Goal: Navigation & Orientation: Find specific page/section

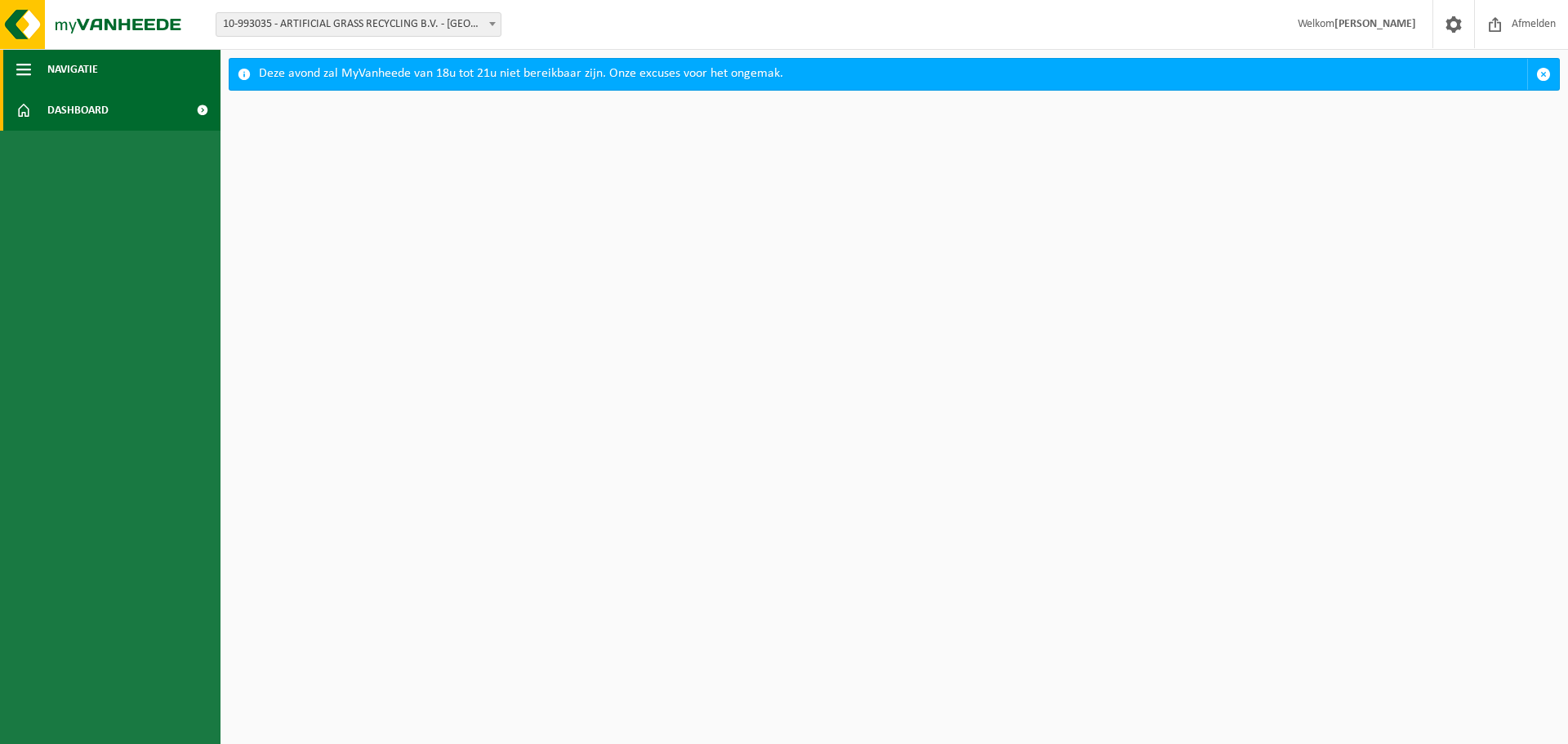
click at [79, 66] on span "Navigatie" at bounding box center [72, 69] width 50 height 41
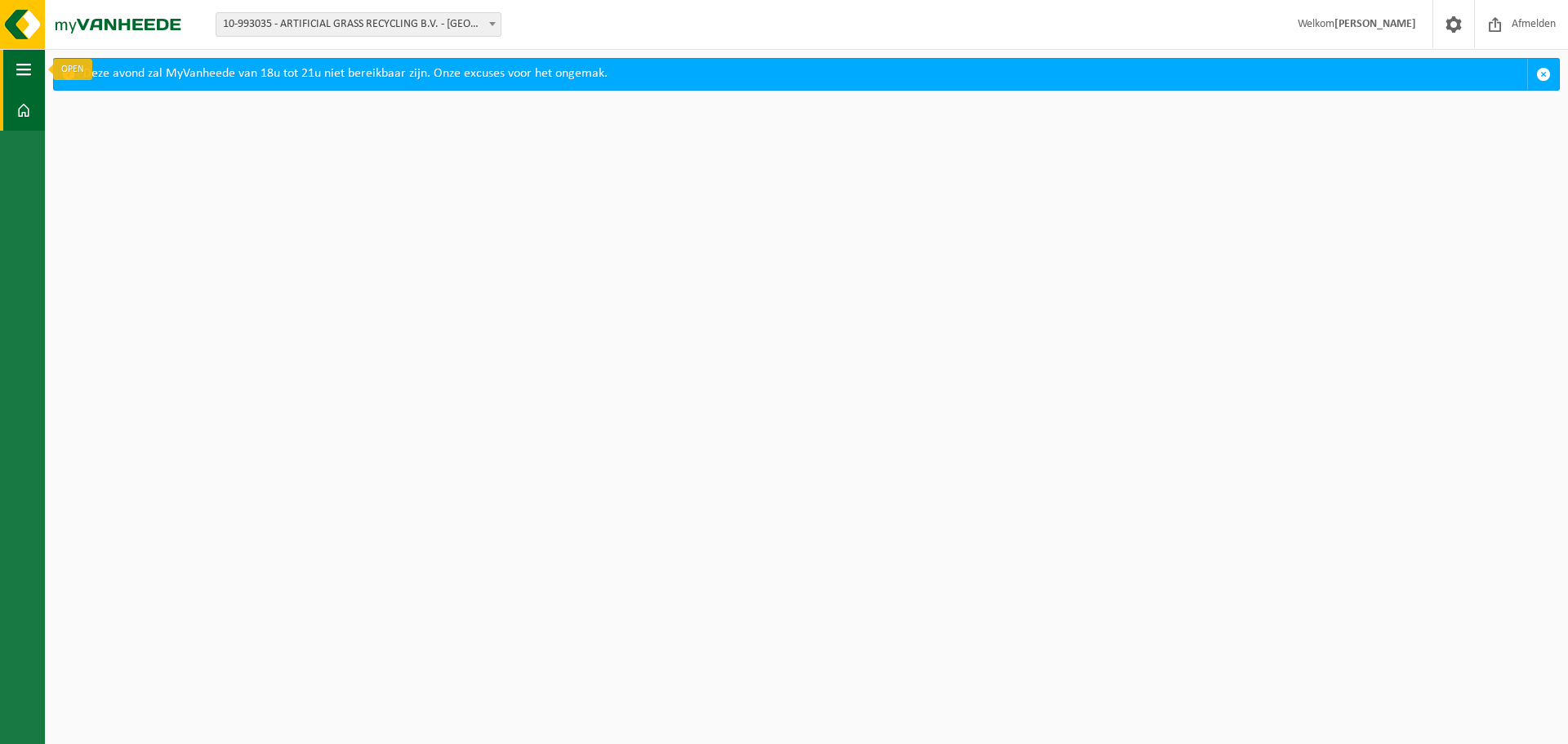
click at [17, 74] on span "button" at bounding box center [24, 69] width 15 height 41
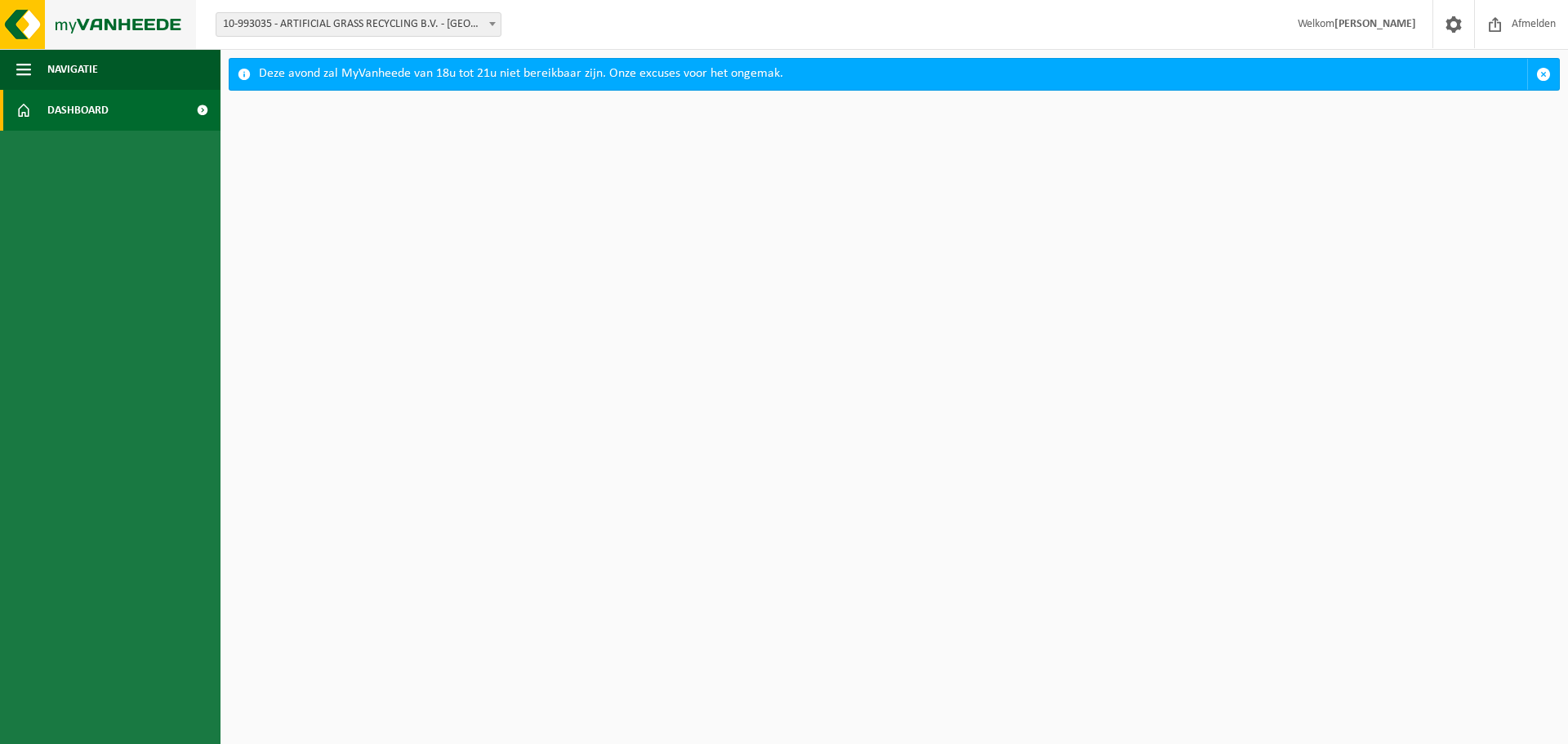
click at [113, 16] on img at bounding box center [98, 24] width 196 height 49
click at [495, 26] on b at bounding box center [491, 24] width 6 height 4
click at [1528, 30] on span "Afmelden" at bounding box center [1533, 24] width 52 height 49
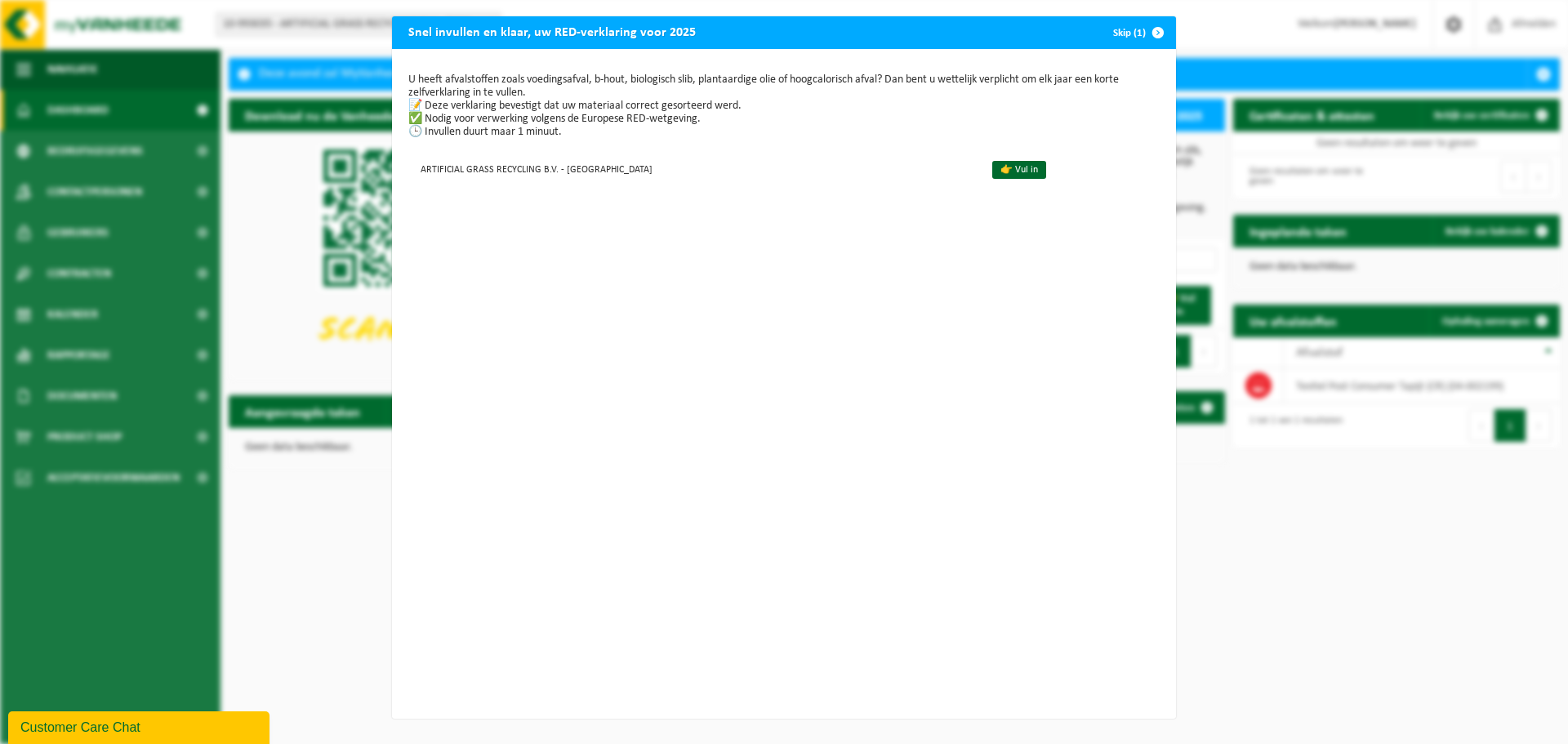
drag, startPoint x: 1153, startPoint y: 32, endPoint x: 1107, endPoint y: 53, distance: 50.6
click at [1153, 32] on span "button" at bounding box center [1158, 33] width 33 height 33
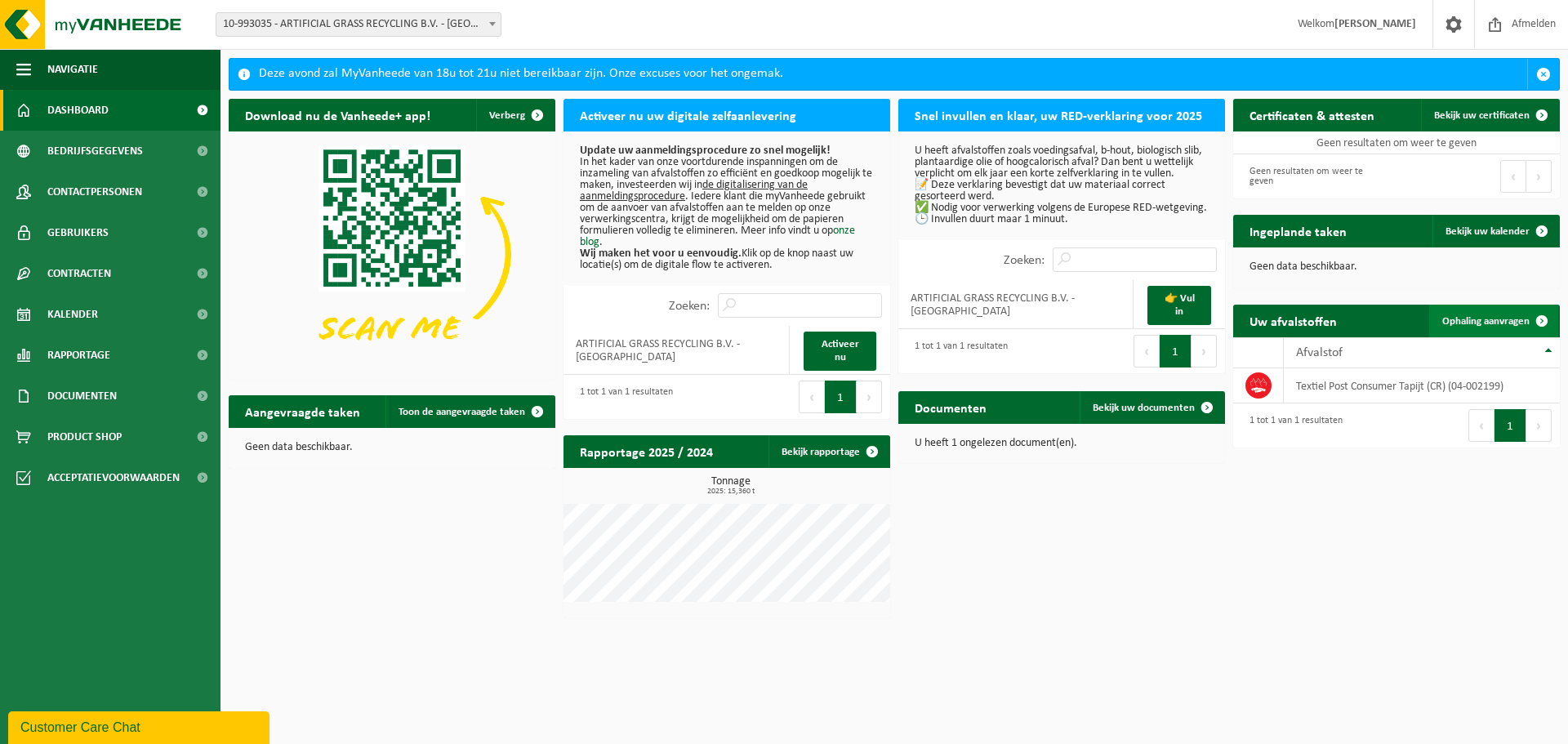
click at [1473, 323] on span "Ophaling aanvragen" at bounding box center [1485, 322] width 87 height 11
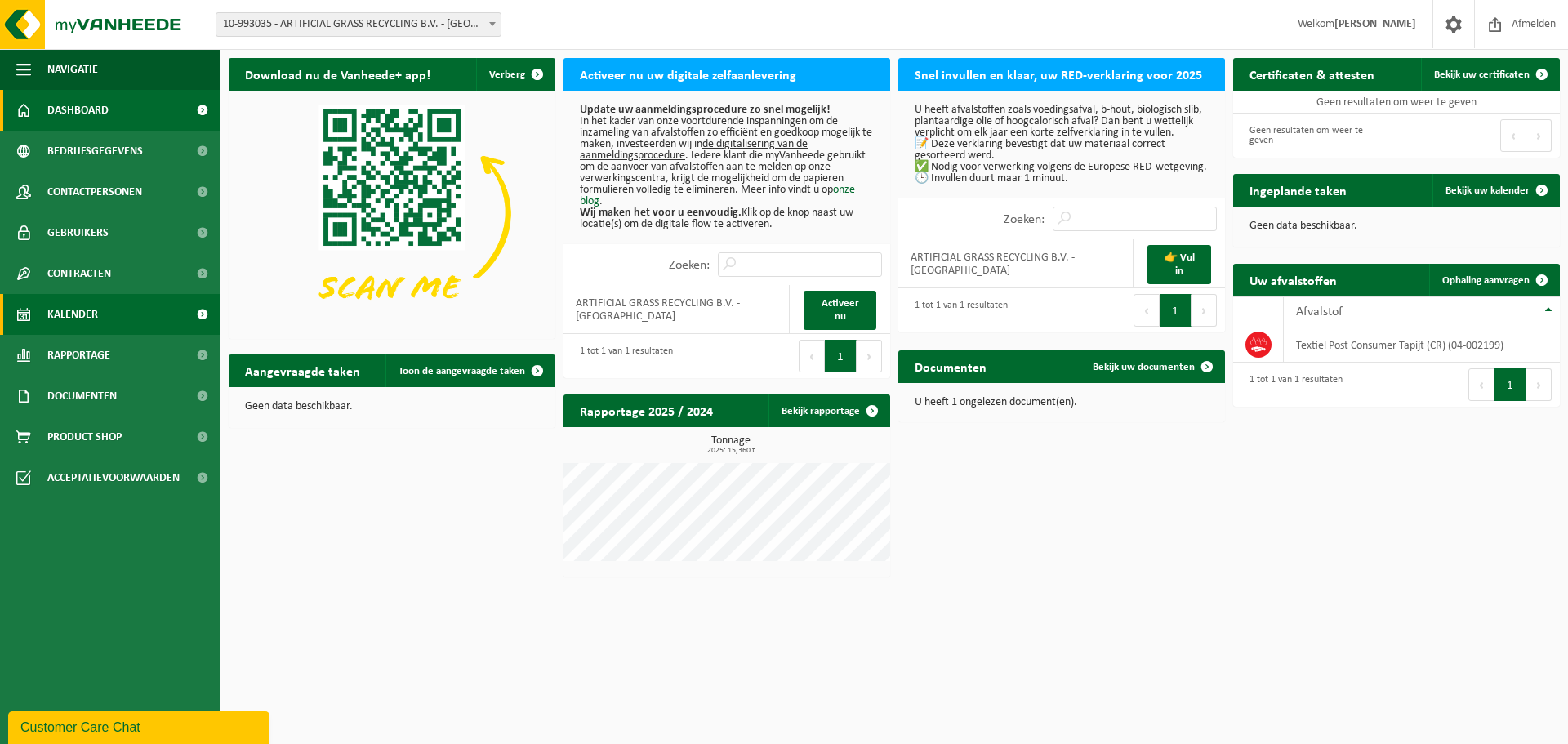
click at [109, 313] on link "Kalender" at bounding box center [110, 315] width 220 height 41
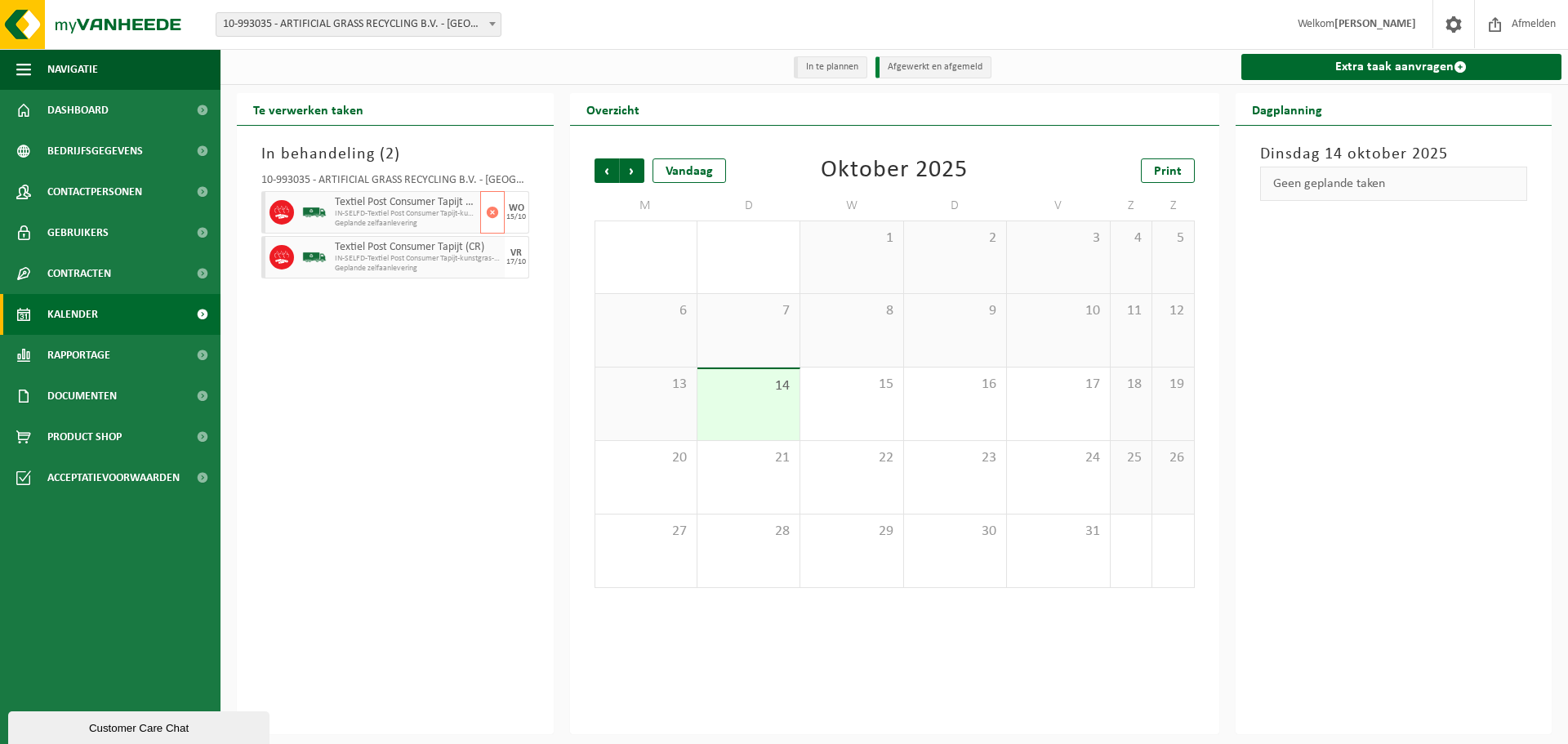
click at [408, 221] on span "Geplande zelfaanlevering" at bounding box center [405, 224] width 141 height 10
click at [302, 214] on div at bounding box center [315, 212] width 33 height 42
click at [272, 214] on span at bounding box center [282, 212] width 25 height 25
click at [85, 183] on span "Contactpersonen" at bounding box center [94, 192] width 94 height 41
